Goal: Find specific page/section: Find specific page/section

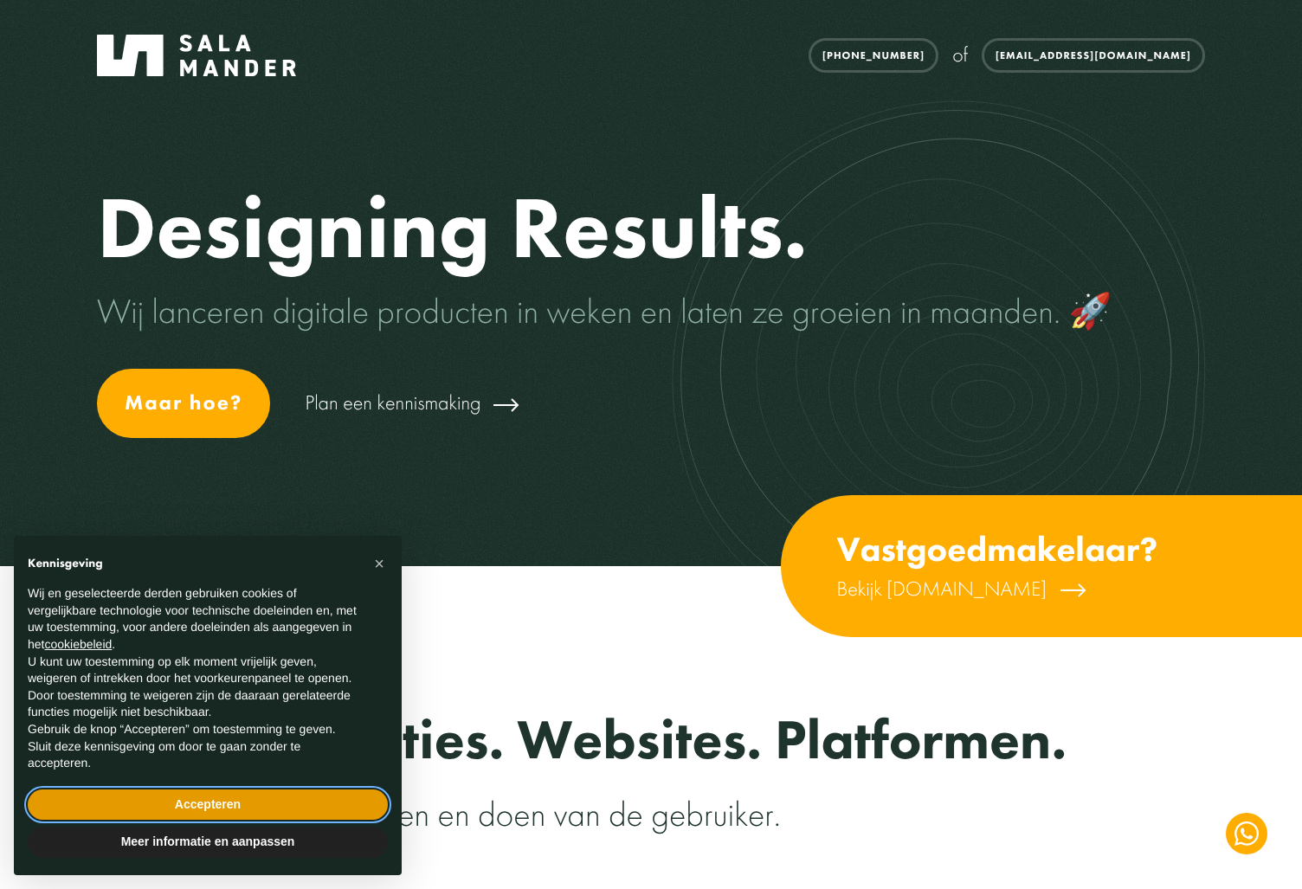
click at [226, 802] on button "Accepteren" at bounding box center [208, 805] width 360 height 31
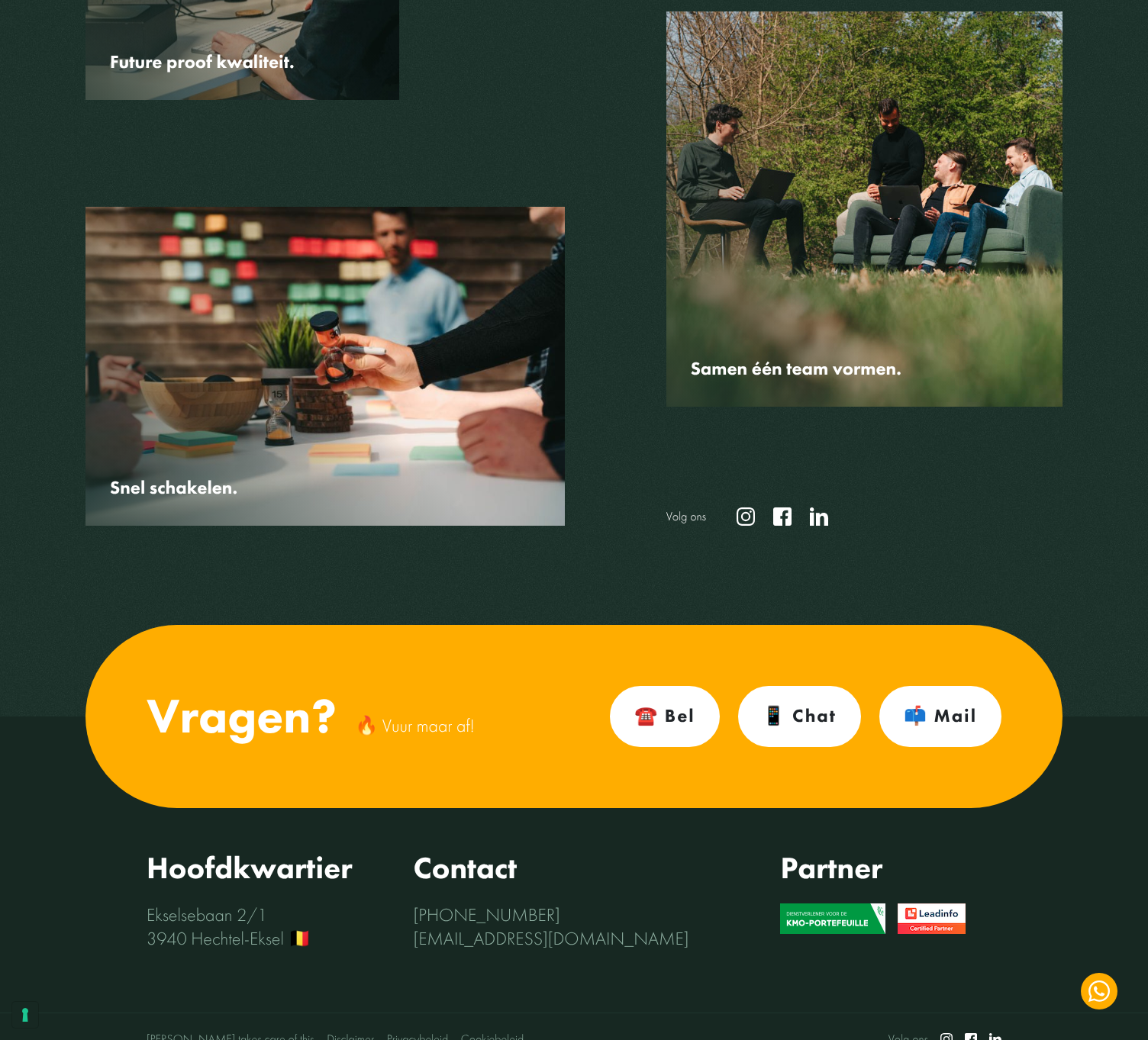
scroll to position [4614, 0]
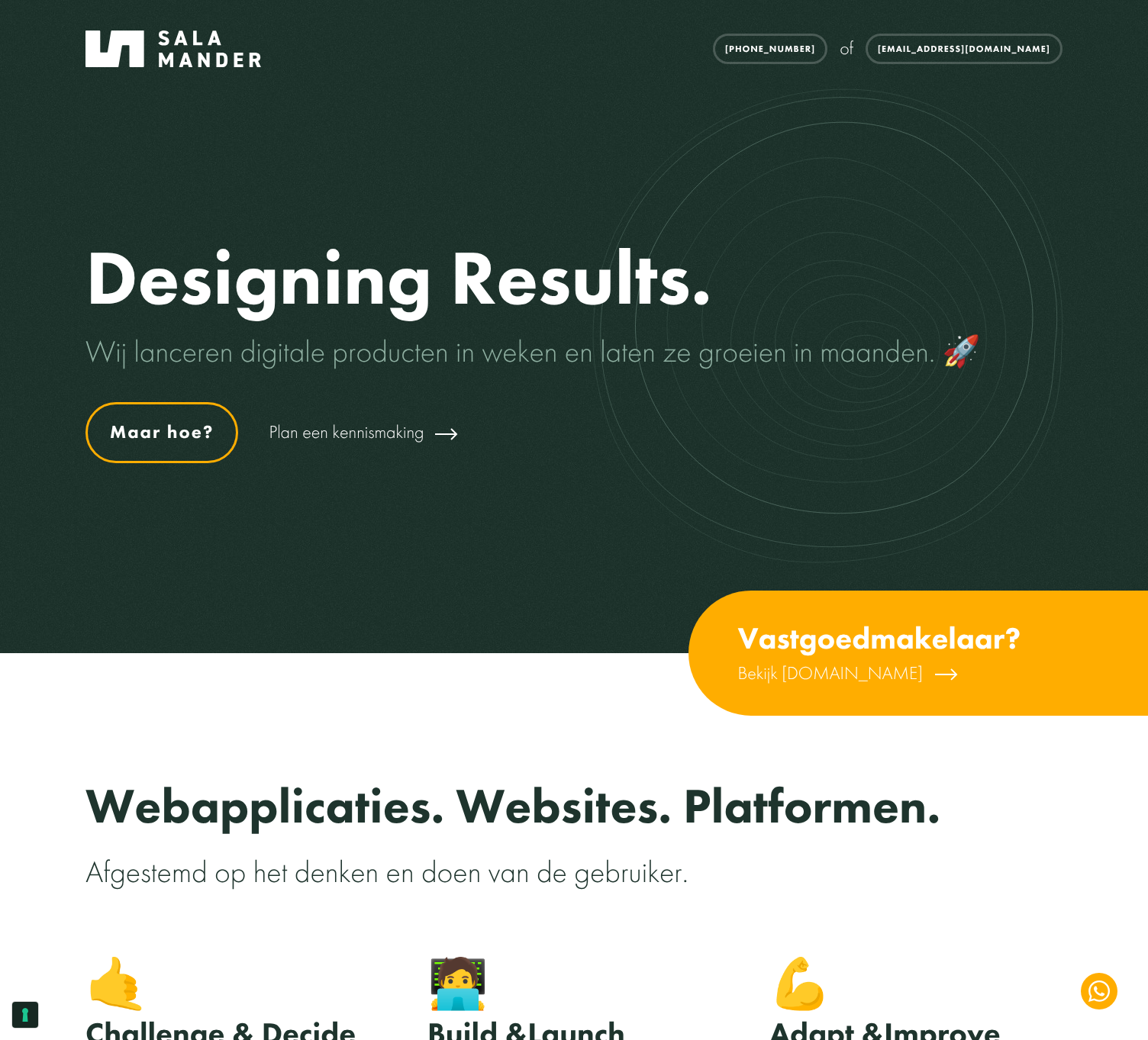
click at [174, 442] on link "Maar hoe?" at bounding box center [161, 432] width 153 height 61
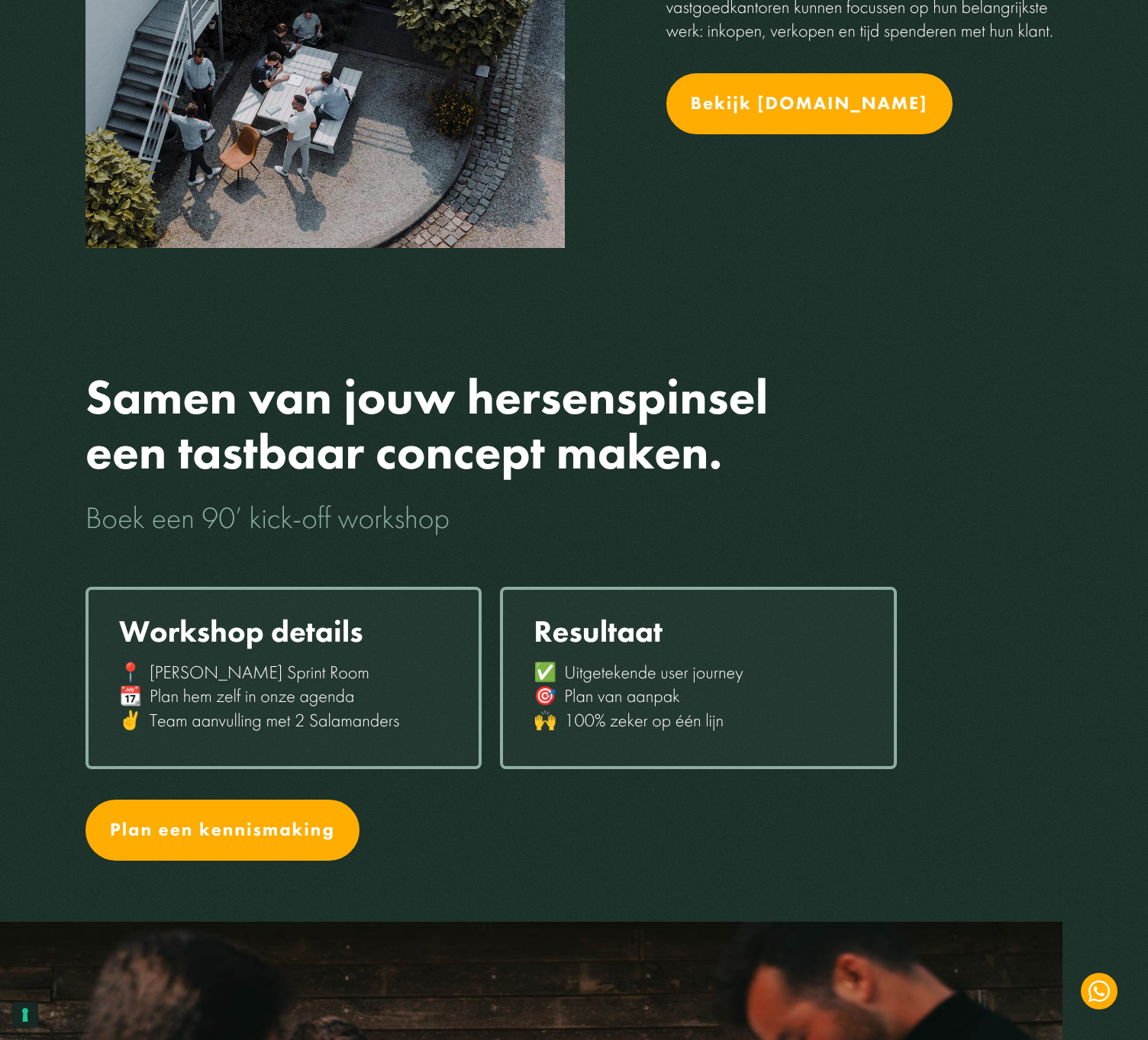
scroll to position [2681, 0]
